Goal: Communication & Community: Connect with others

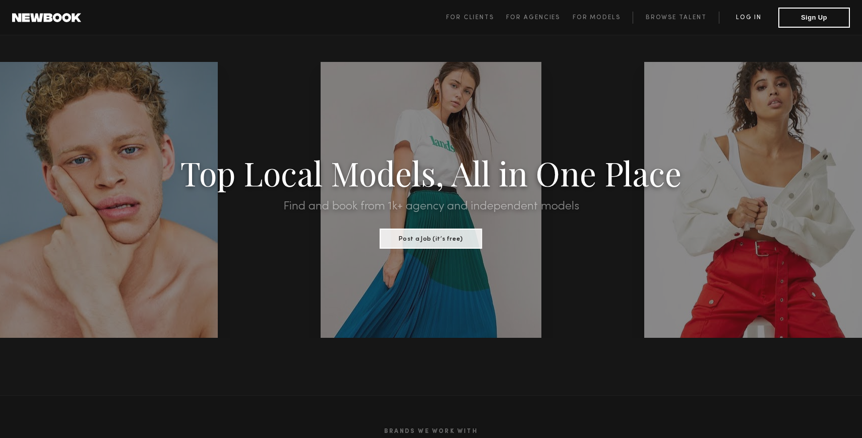
click at [755, 17] on link "Log in" at bounding box center [748, 18] width 59 height 12
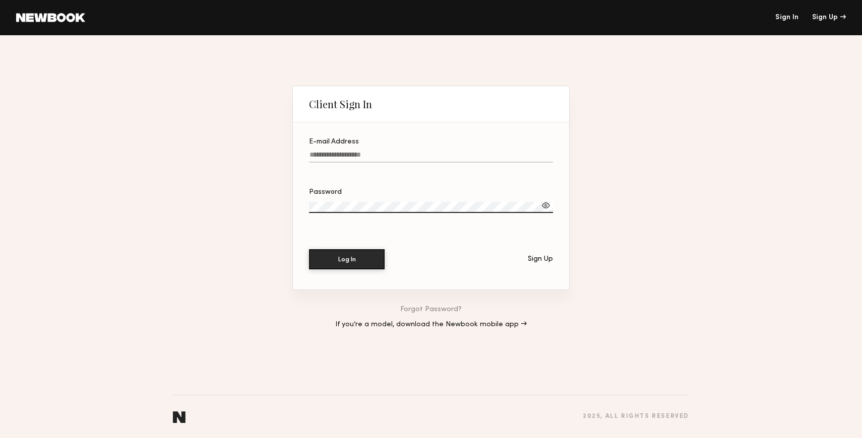
click at [370, 150] on label "E-mail Address" at bounding box center [431, 156] width 244 height 34
click at [370, 151] on input "E-mail Address" at bounding box center [431, 157] width 244 height 12
type input "**********"
click at [398, 200] on label "Password" at bounding box center [431, 206] width 244 height 34
click at [354, 256] on button "Log In" at bounding box center [347, 259] width 76 height 20
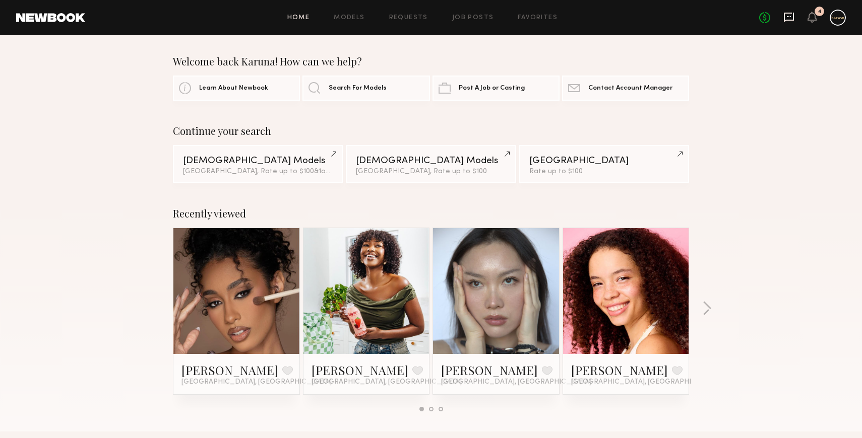
click at [793, 18] on icon at bounding box center [789, 18] width 10 height 10
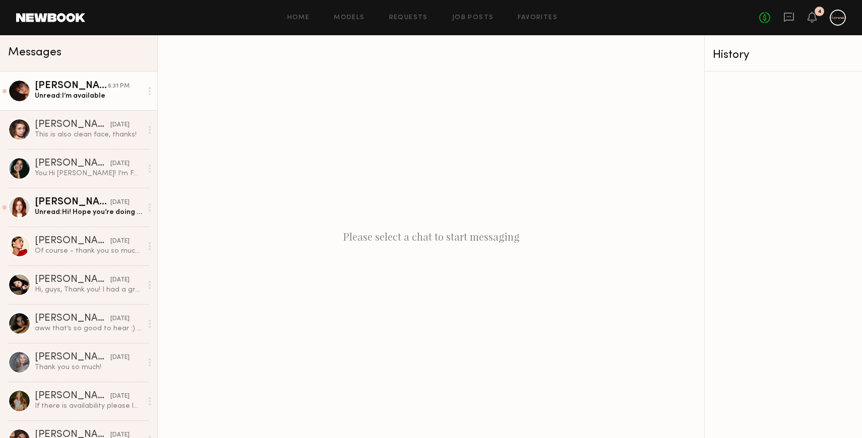
click at [100, 101] on link "[PERSON_NAME] 6:31 PM Unread: I’m available" at bounding box center [78, 91] width 157 height 39
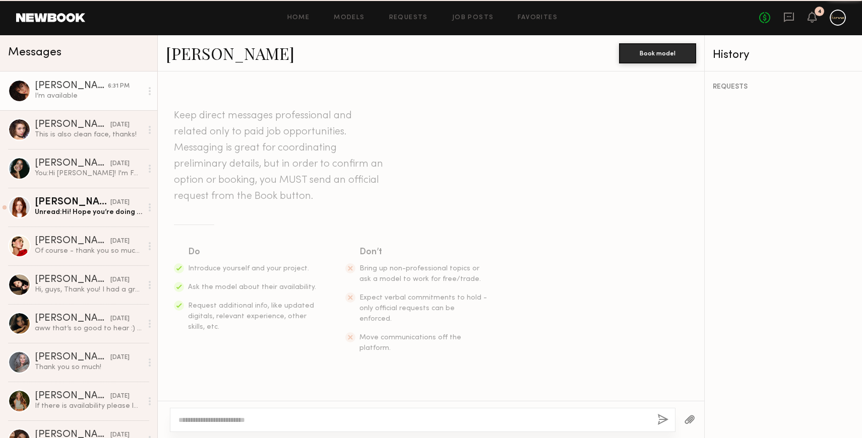
scroll to position [234, 0]
